Goal: Task Accomplishment & Management: Manage account settings

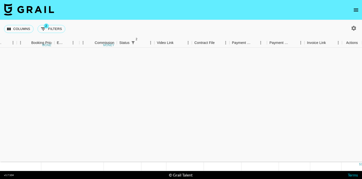
scroll to position [265, 325]
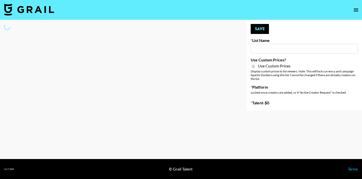
type input "Nourish"
checkbox input "true"
select select "Brand"
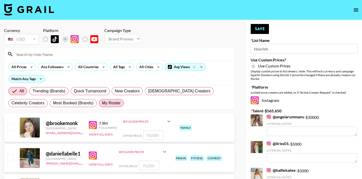
click at [102, 104] on span "My Roster" at bounding box center [111, 103] width 19 height 6
click at [102, 103] on input "My Roster" at bounding box center [102, 103] width 0 height 0
radio input "true"
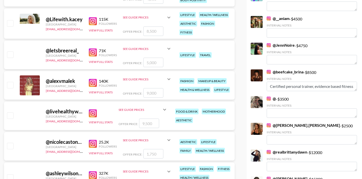
scroll to position [233, 0]
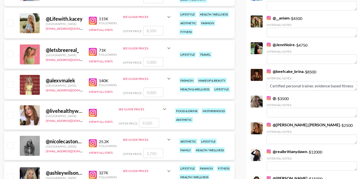
click at [9, 116] on input "checkbox" at bounding box center [10, 115] width 6 height 6
checkbox input "true"
click at [145, 120] on input "9500" at bounding box center [149, 123] width 20 height 10
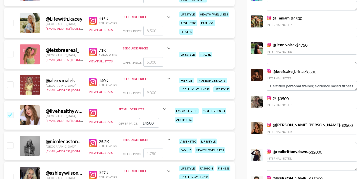
type input "14500"
click at [11, 85] on input "checkbox" at bounding box center [10, 85] width 6 height 6
checkbox input "true"
click at [150, 92] on input "9000" at bounding box center [153, 93] width 20 height 10
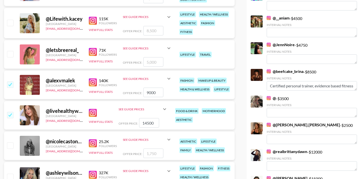
click at [150, 92] on input "9000" at bounding box center [153, 93] width 20 height 10
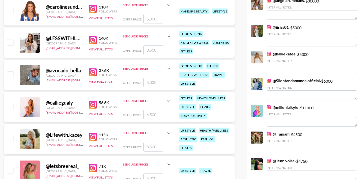
scroll to position [114, 0]
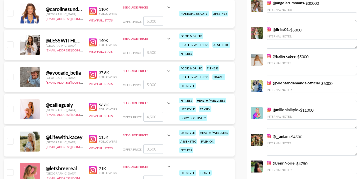
type input "8500"
click at [11, 78] on input "checkbox" at bounding box center [10, 77] width 6 height 6
checkbox input "true"
click at [148, 85] on input "5000" at bounding box center [153, 85] width 20 height 10
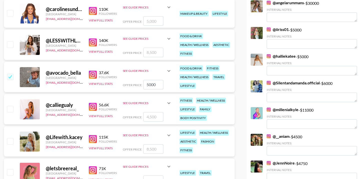
click at [148, 85] on input "5000" at bounding box center [153, 85] width 20 height 10
type input "1"
checkbox input "false"
checkbox input "true"
type input "1"
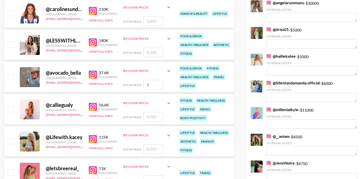
checkbox input "false"
checkbox input "true"
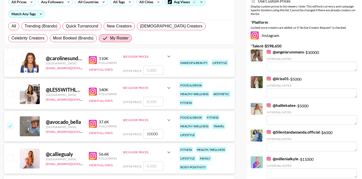
scroll to position [63, 0]
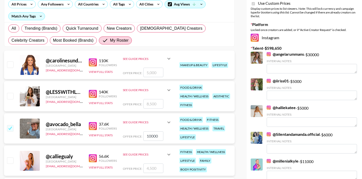
type input "10000"
click at [169, 122] on icon at bounding box center [169, 123] width 6 height 6
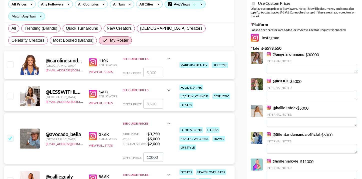
click at [169, 122] on icon at bounding box center [169, 124] width 6 height 6
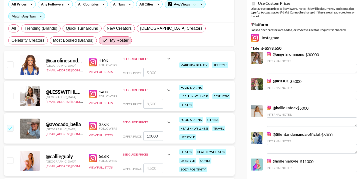
click at [168, 61] on icon at bounding box center [169, 59] width 6 height 6
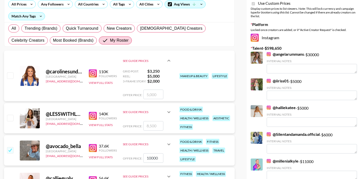
click at [7, 79] on div at bounding box center [10, 76] width 8 height 9
click at [10, 76] on input "checkbox" at bounding box center [10, 76] width 6 height 6
checkbox input "true"
click at [148, 95] on input "5000" at bounding box center [153, 95] width 20 height 10
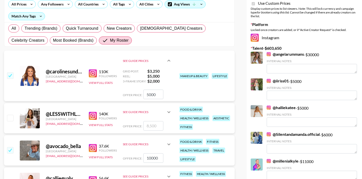
click at [148, 95] on input "5000" at bounding box center [153, 95] width 20 height 10
type input "12000"
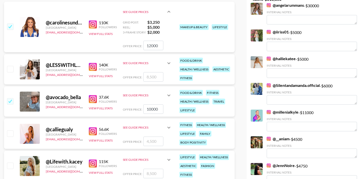
scroll to position [116, 0]
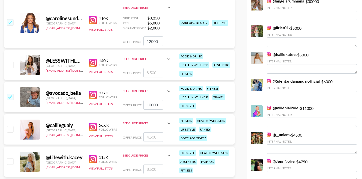
click at [150, 75] on input "number" at bounding box center [153, 73] width 20 height 10
checkbox input "true"
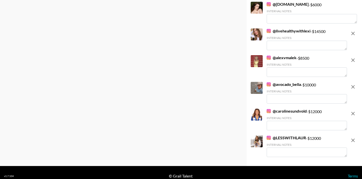
scroll to position [1591, 0]
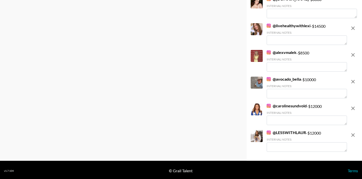
type input "12000"
click at [286, 96] on textarea at bounding box center [307, 94] width 80 height 10
type textarea "registered dietitian"
click at [285, 117] on textarea at bounding box center [307, 121] width 80 height 10
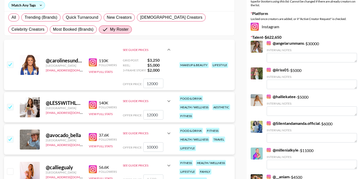
scroll to position [0, 0]
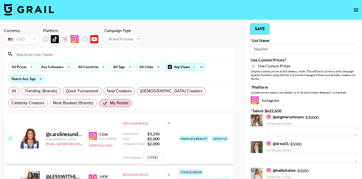
click at [264, 30] on button "Save" at bounding box center [260, 29] width 18 height 10
